Goal: Find specific page/section: Find specific page/section

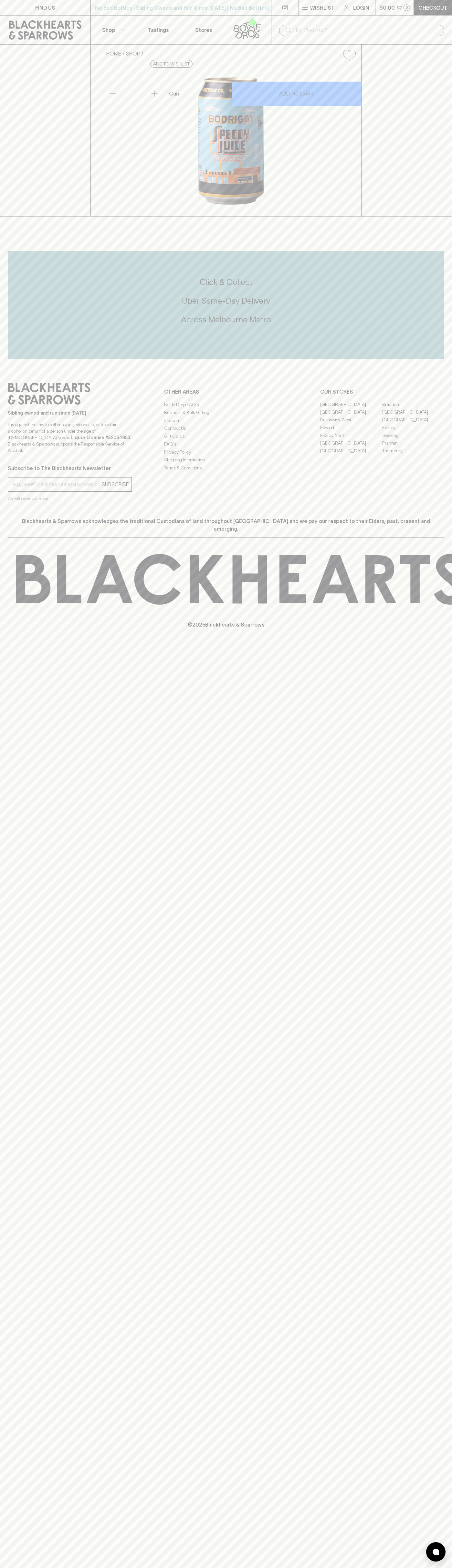
click at [115, 32] on p "Shop" at bounding box center [108, 30] width 13 height 8
click at [444, 1020] on div at bounding box center [226, 784] width 452 height 1568
click at [428, 1567] on html "FIND US | No Bad Bottles | Sibling Owned and Run Since 2006 | No Bad Bottles | …" at bounding box center [226, 784] width 452 height 1568
click at [3, 582] on div at bounding box center [226, 784] width 452 height 1568
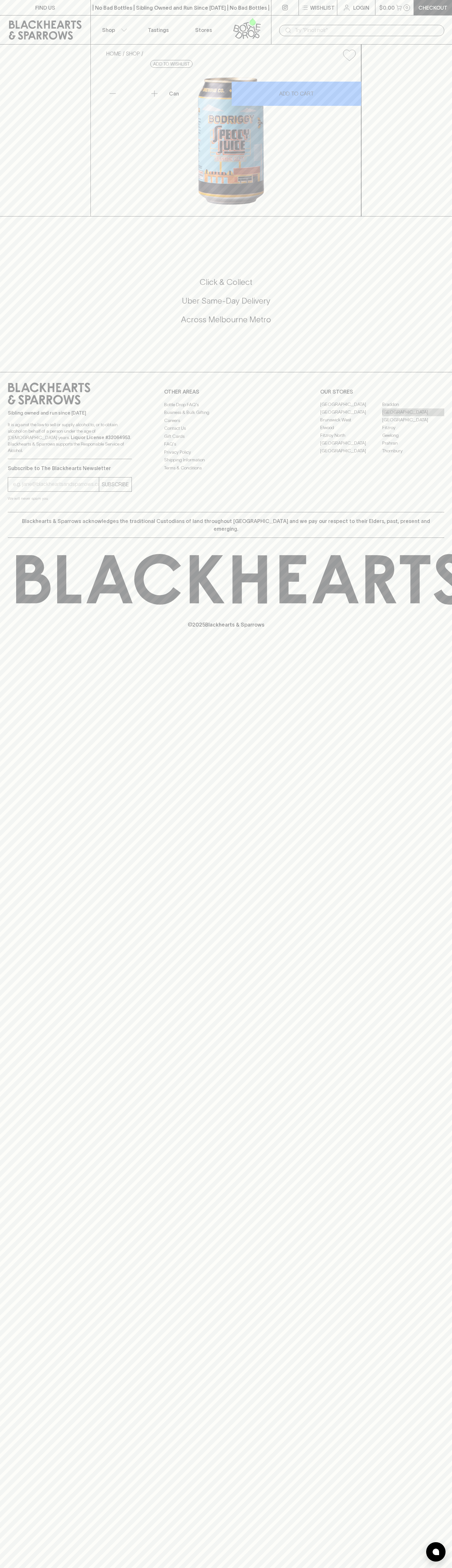
click at [413, 416] on link "[GEOGRAPHIC_DATA]" at bounding box center [413, 412] width 62 height 8
